Goal: Task Accomplishment & Management: Complete application form

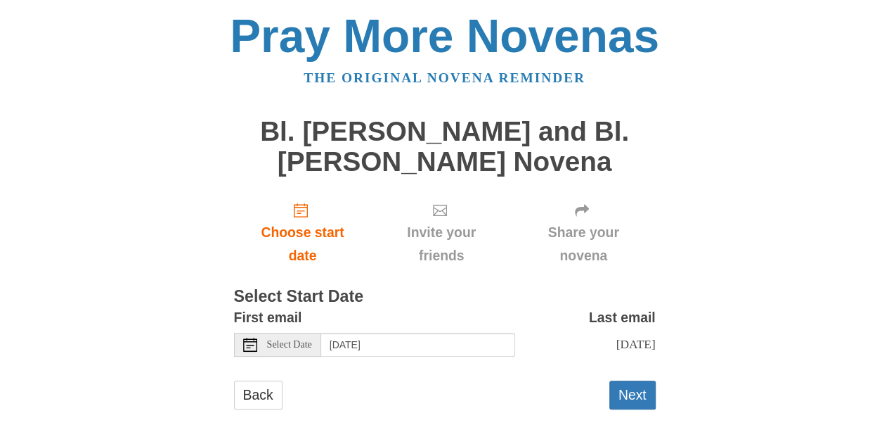
scroll to position [20, 0]
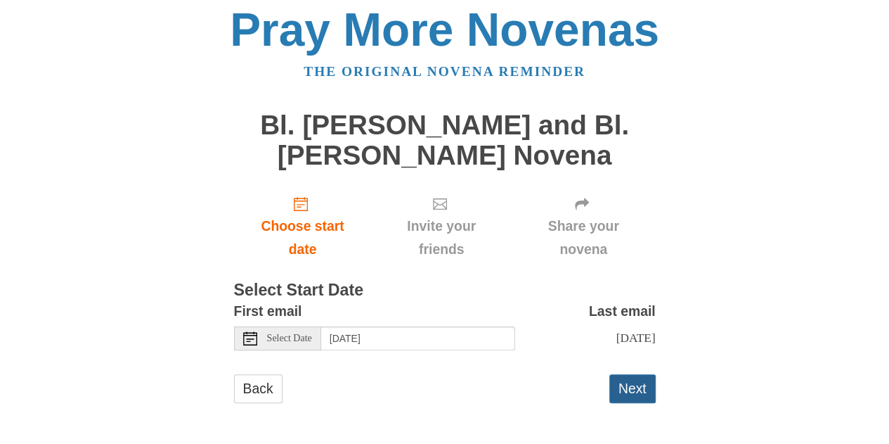
click at [630, 390] on button "Next" at bounding box center [632, 388] width 46 height 29
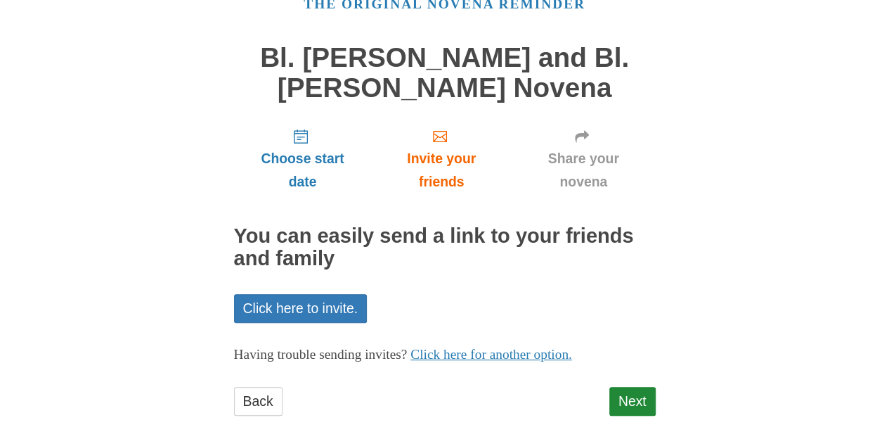
scroll to position [86, 0]
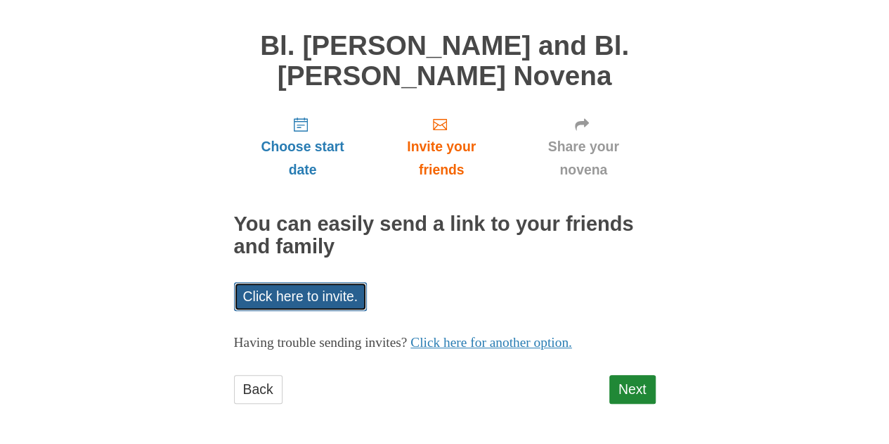
click at [288, 295] on link "Click here to invite." at bounding box center [301, 296] width 134 height 29
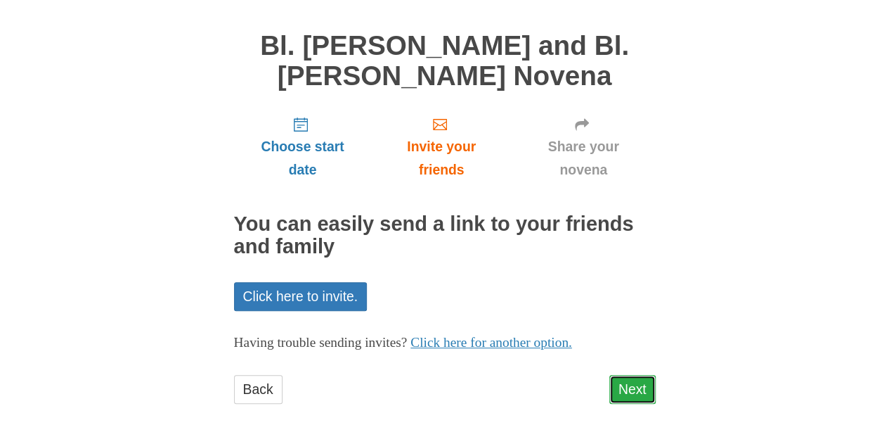
click at [638, 396] on link "Next" at bounding box center [632, 389] width 46 height 29
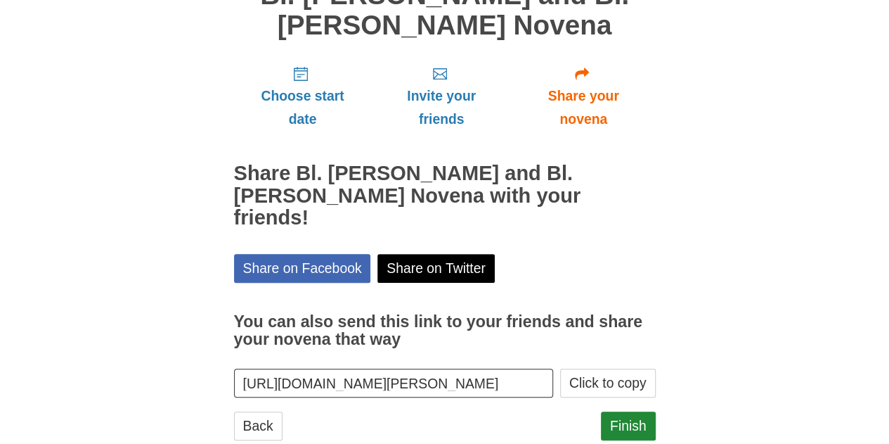
scroll to position [149, 0]
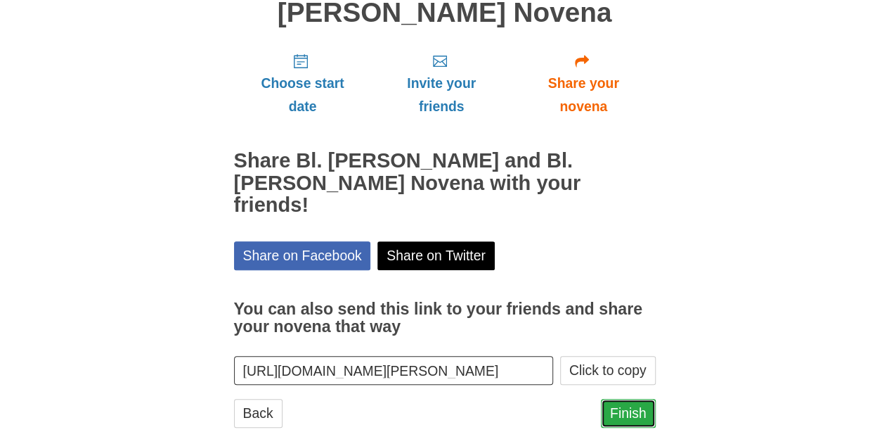
click at [627, 399] on link "Finish" at bounding box center [628, 413] width 55 height 29
